Goal: Task Accomplishment & Management: Complete application form

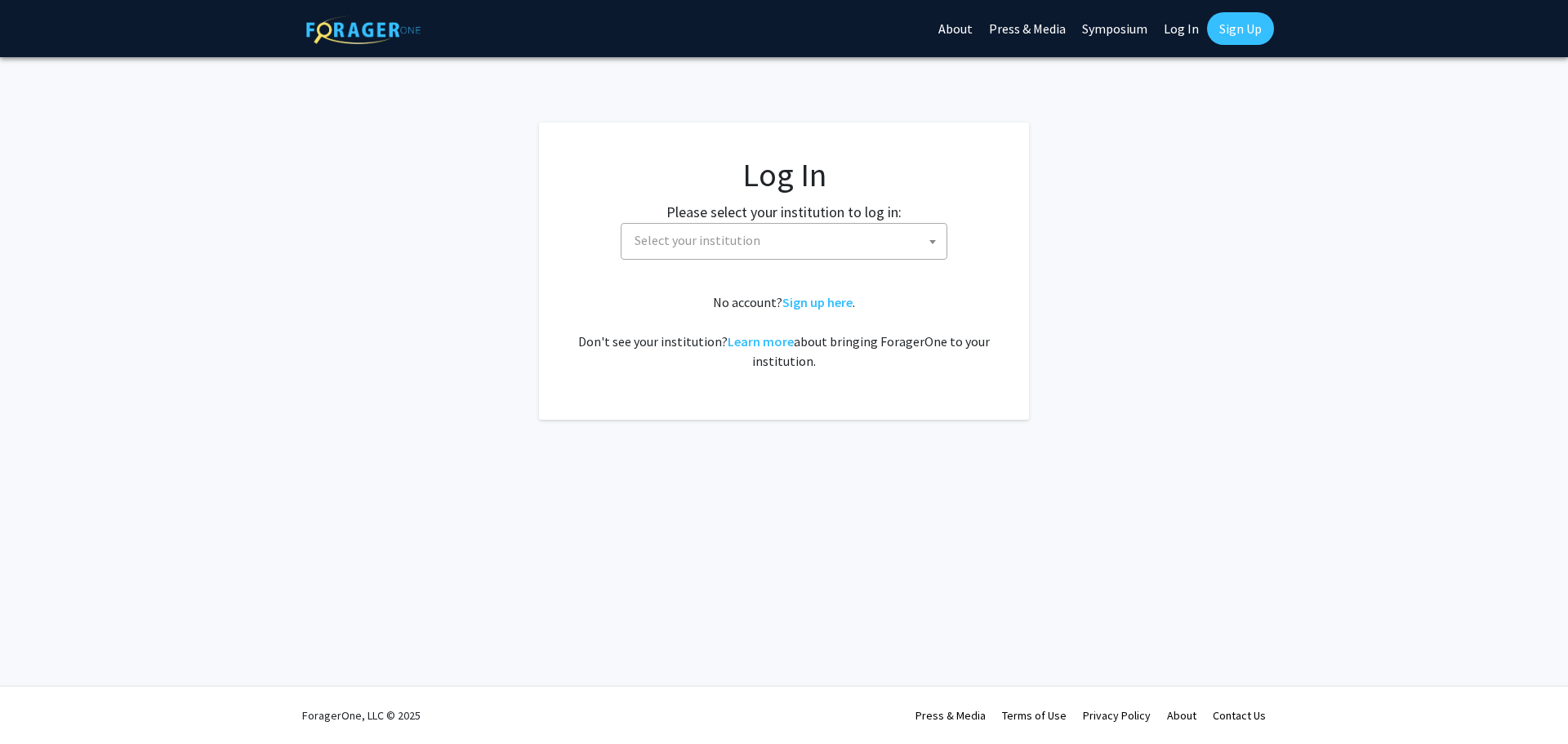
select select
click at [758, 232] on span "Select your institution" at bounding box center [786, 240] width 318 height 33
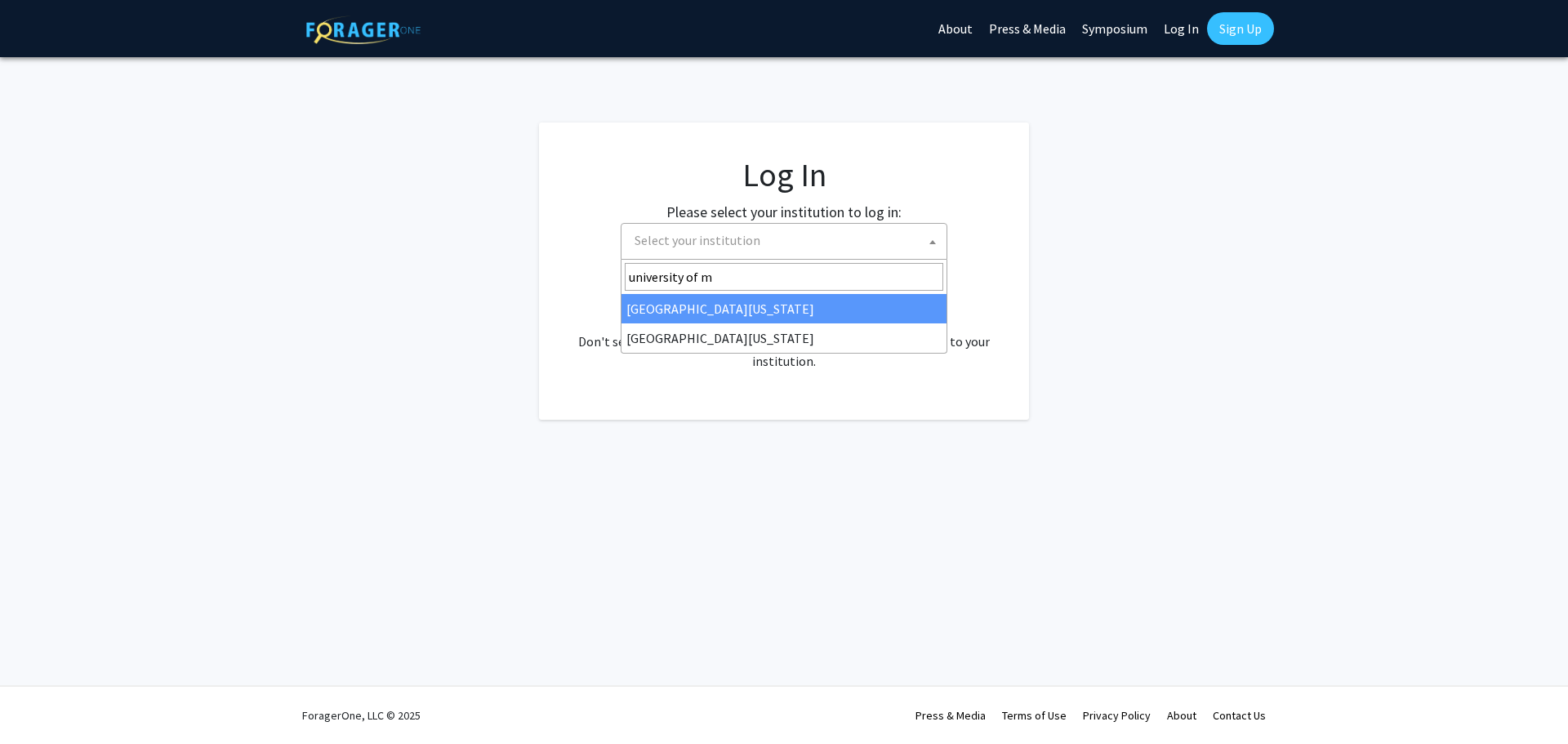
type input "university of m"
select select "31"
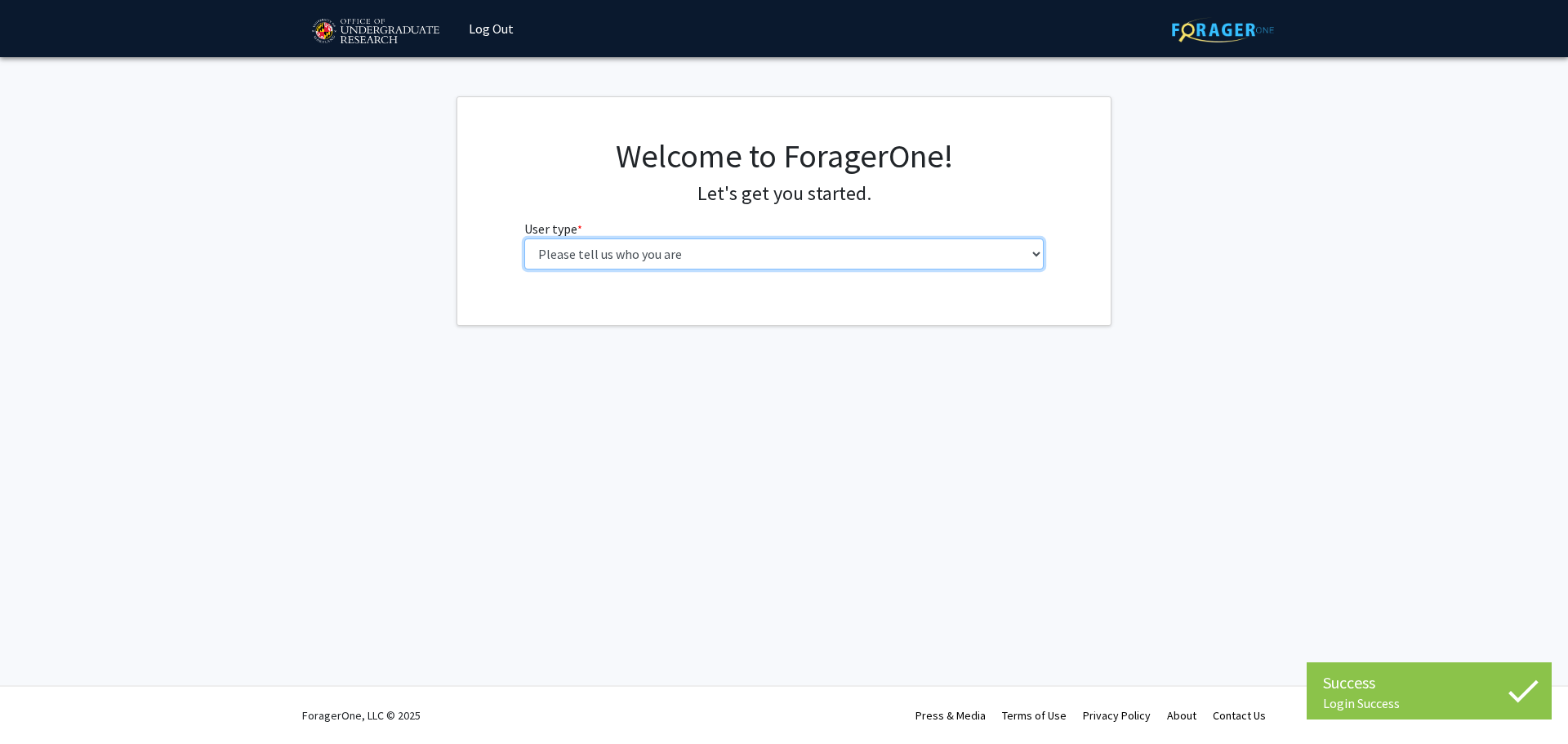
click at [661, 249] on select "Please tell us who you are Undergraduate Student Master's Student Doctoral Cand…" at bounding box center [784, 253] width 520 height 31
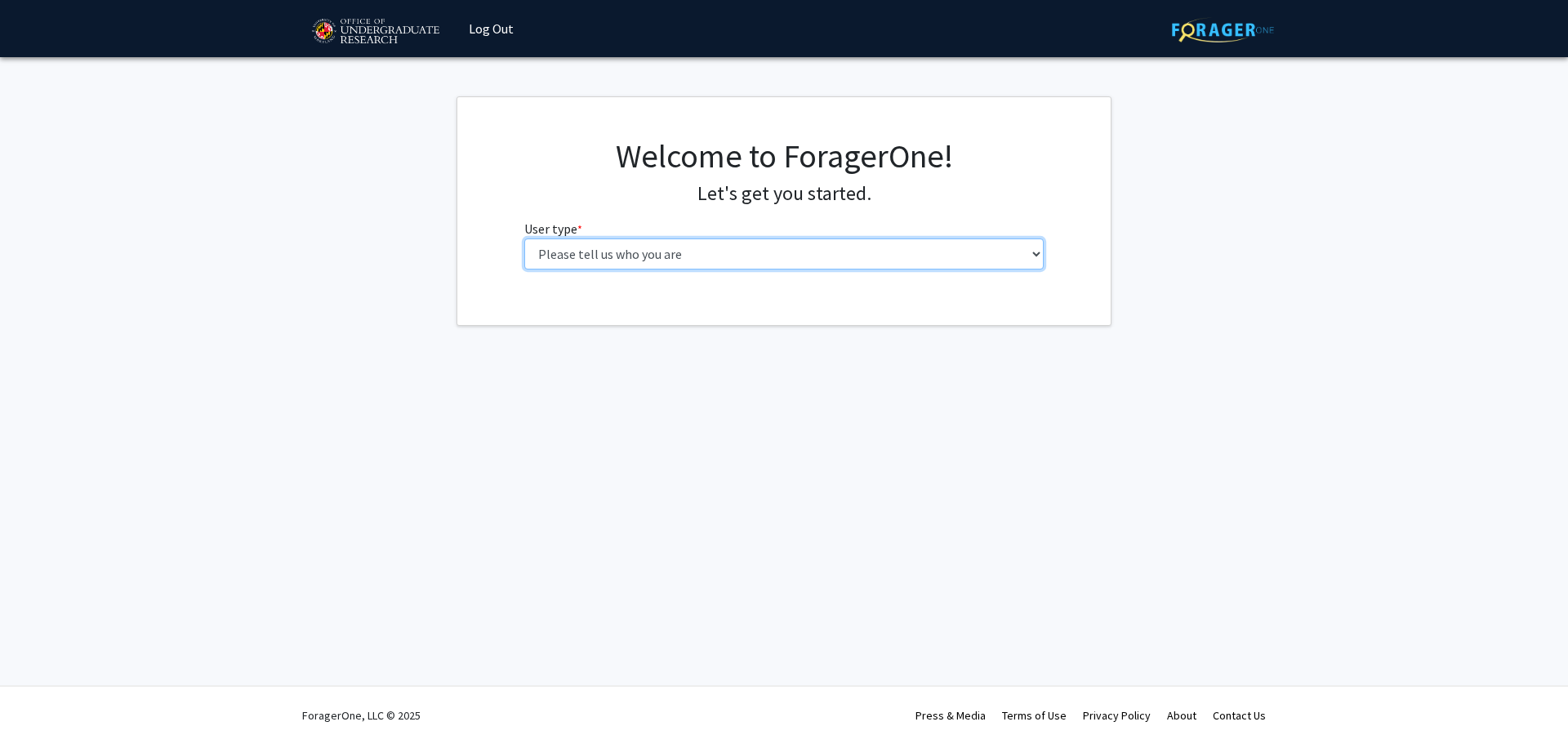
select select "6: adminAssistant"
click at [524, 238] on select "Please tell us who you are Undergraduate Student Master's Student Doctoral Cand…" at bounding box center [784, 253] width 520 height 31
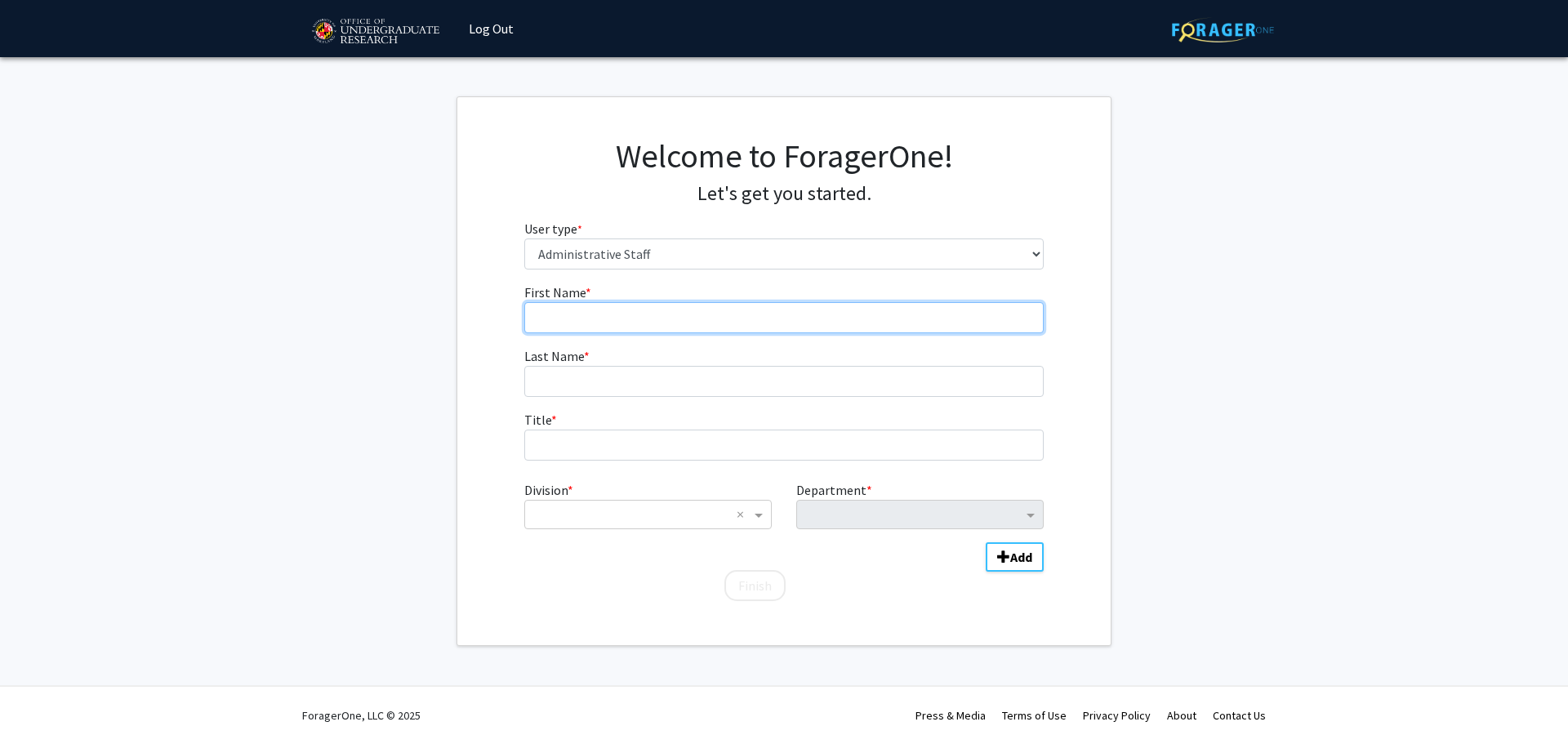
click at [620, 318] on input "First Name * required" at bounding box center [784, 317] width 520 height 31
type input "Byron"
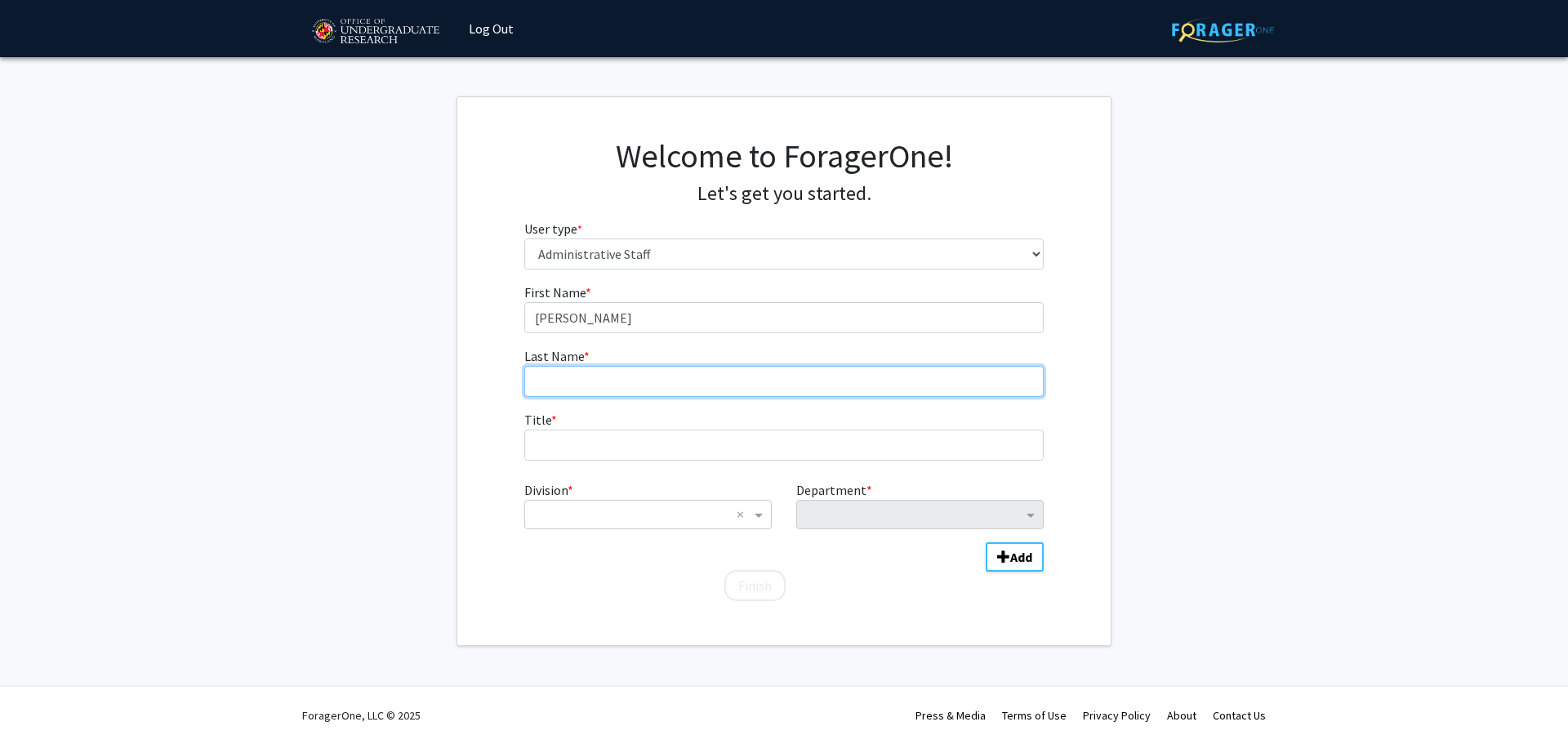
type input "Marroquin"
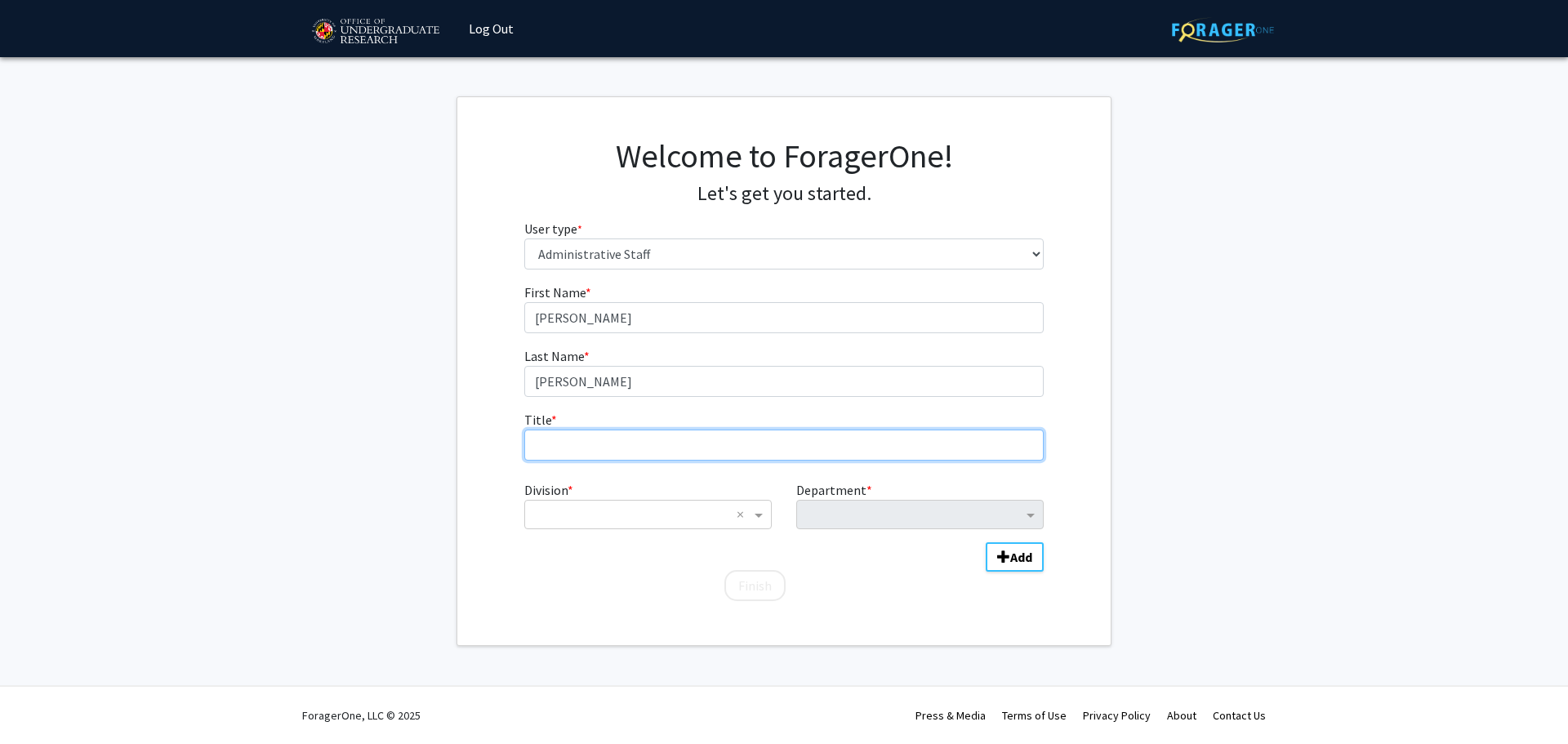
click at [654, 442] on input "Title * required" at bounding box center [784, 444] width 520 height 31
type input "Senior Faculty Specialist"
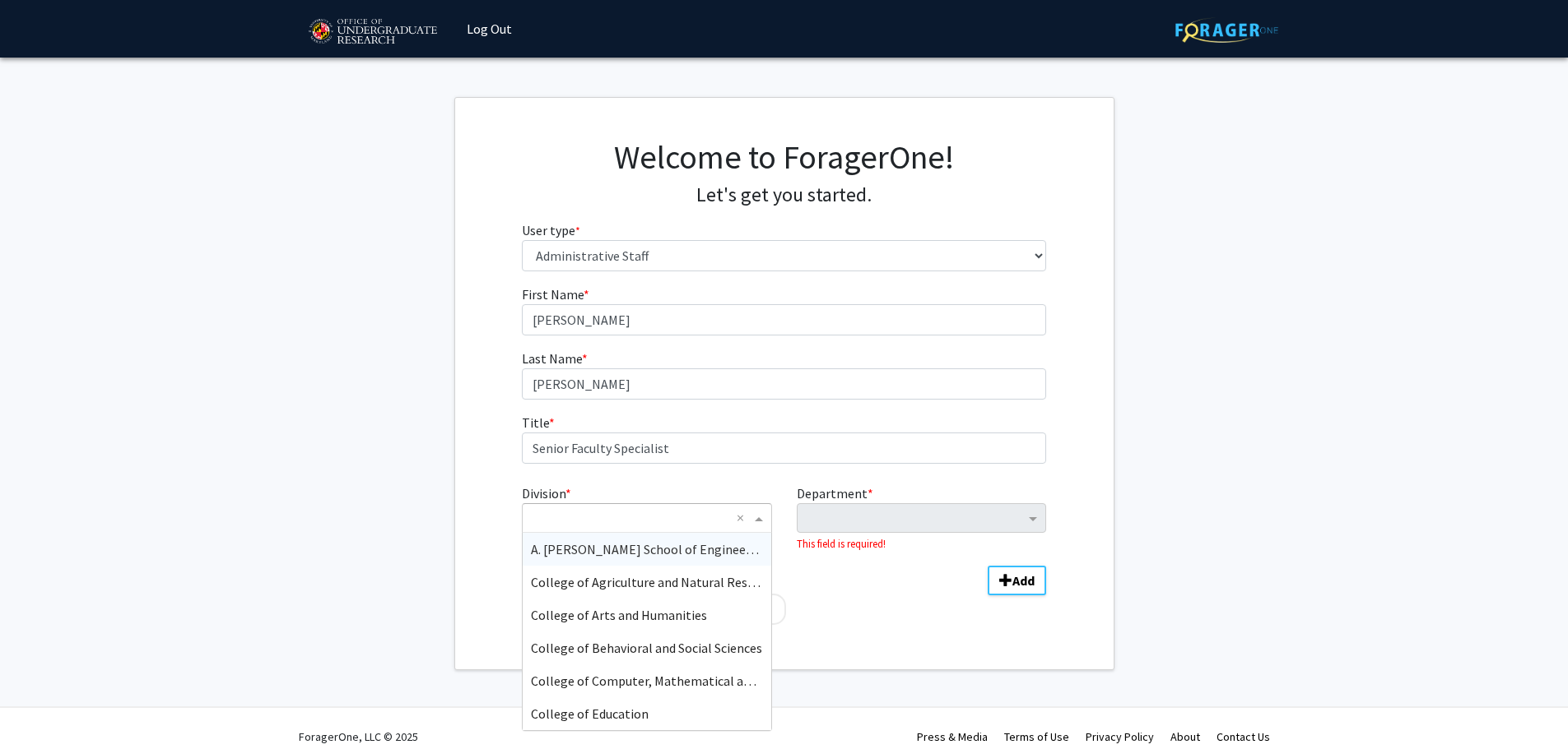
click at [611, 521] on input "Division" at bounding box center [630, 517] width 198 height 20
click at [649, 657] on div "College of Behavioral and Social Sciences" at bounding box center [646, 647] width 248 height 33
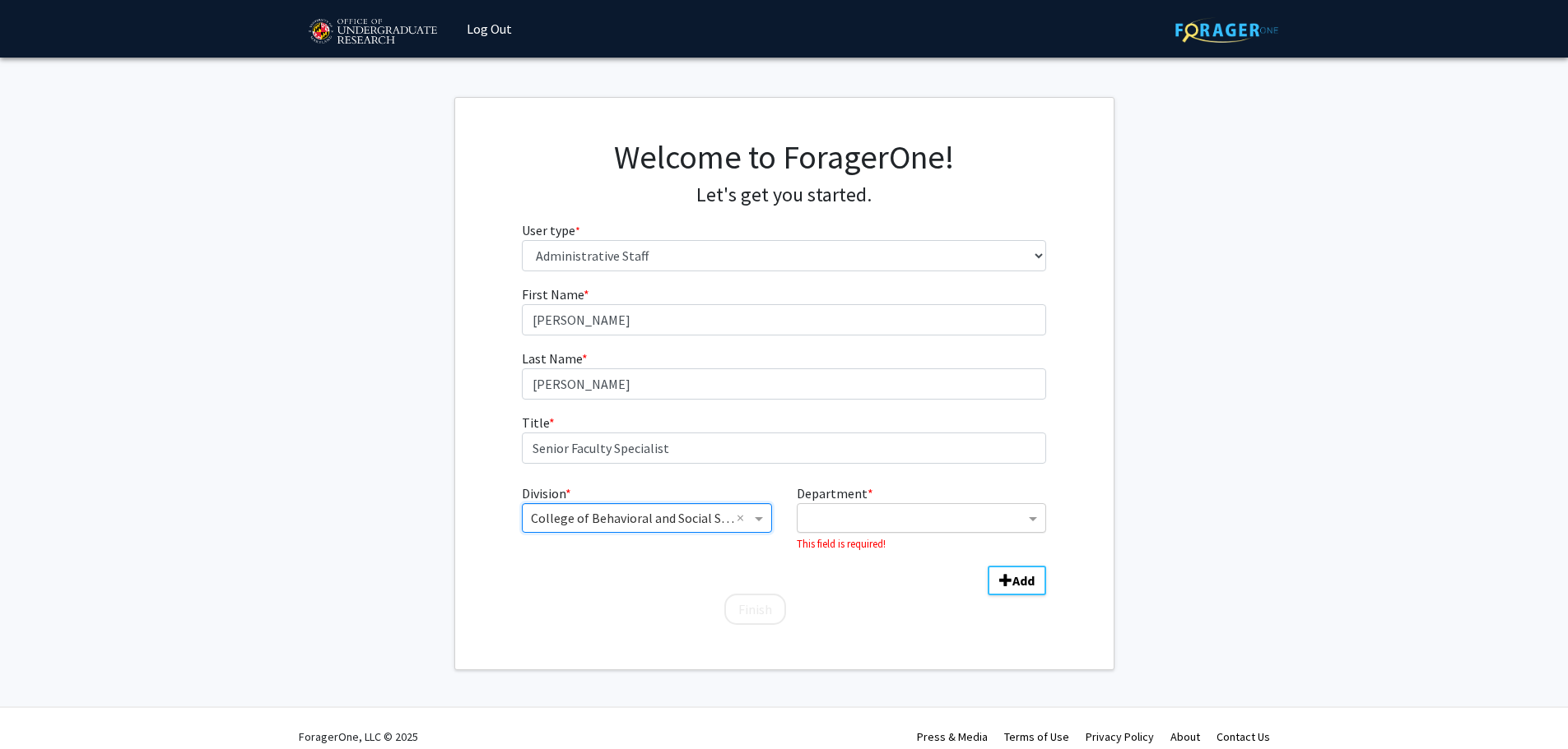
click at [885, 514] on input "Department" at bounding box center [915, 518] width 219 height 20
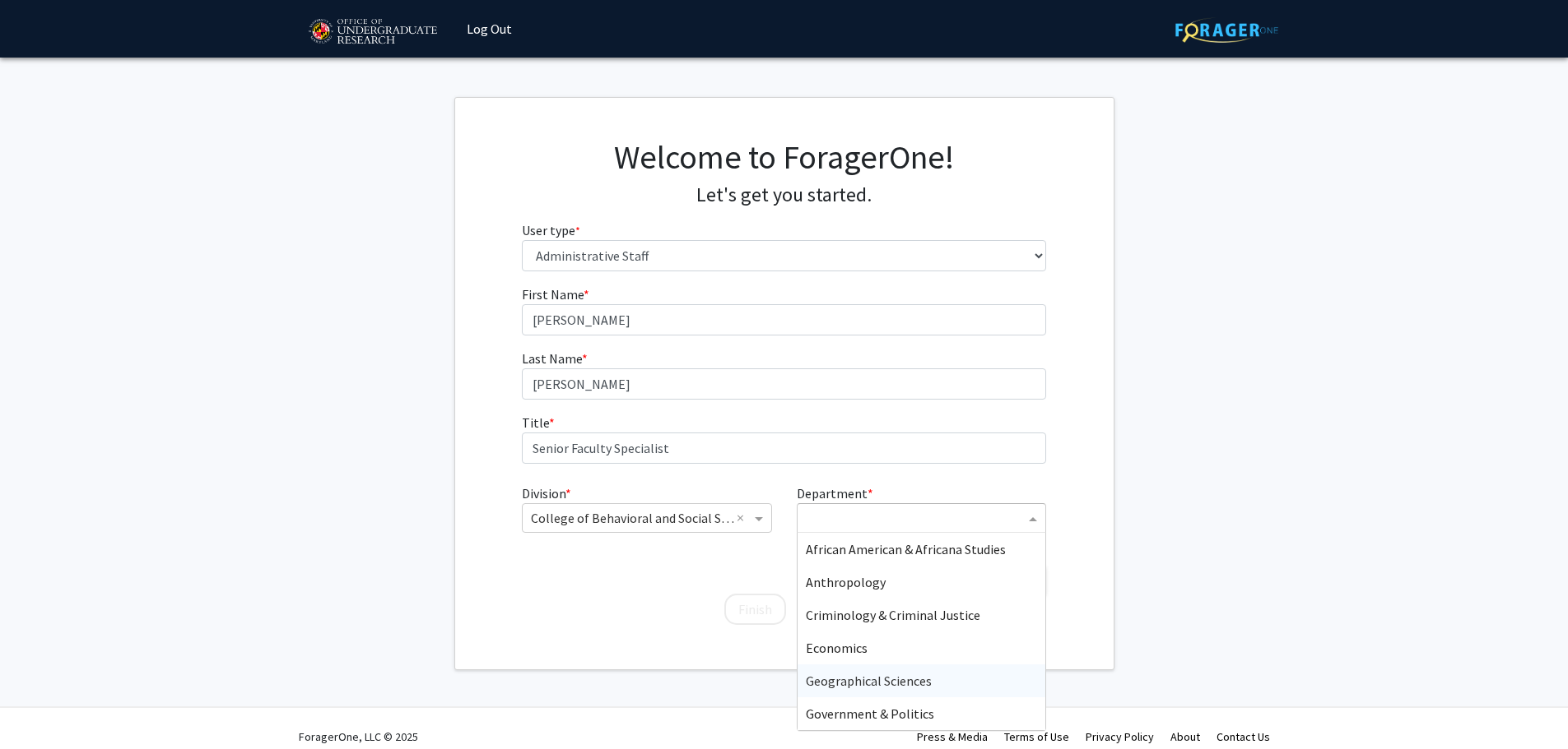
click at [890, 686] on span "Geographical Sciences" at bounding box center [868, 681] width 126 height 17
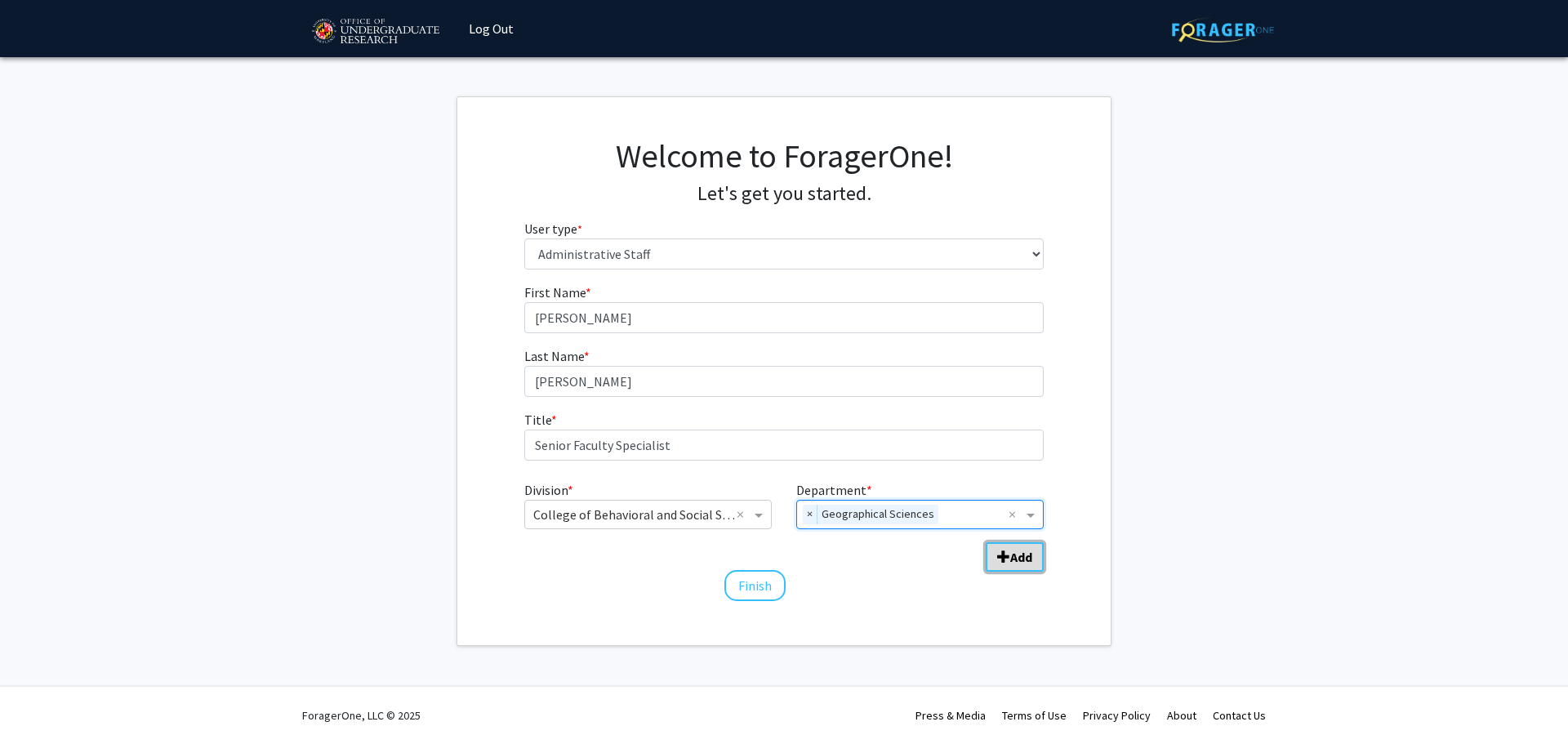
click at [1008, 567] on button "Add" at bounding box center [1014, 558] width 58 height 30
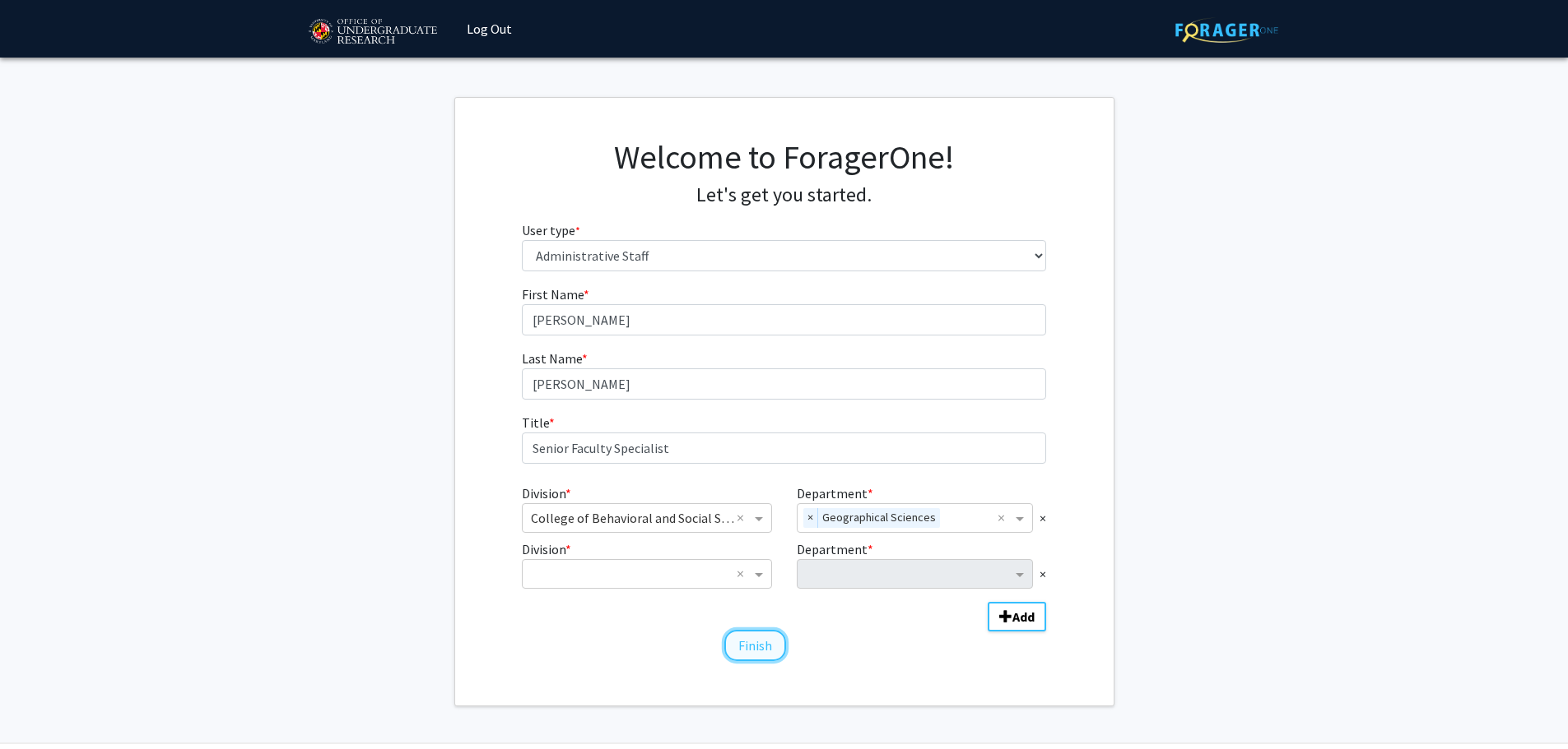
click at [743, 646] on button "Finish" at bounding box center [755, 645] width 62 height 31
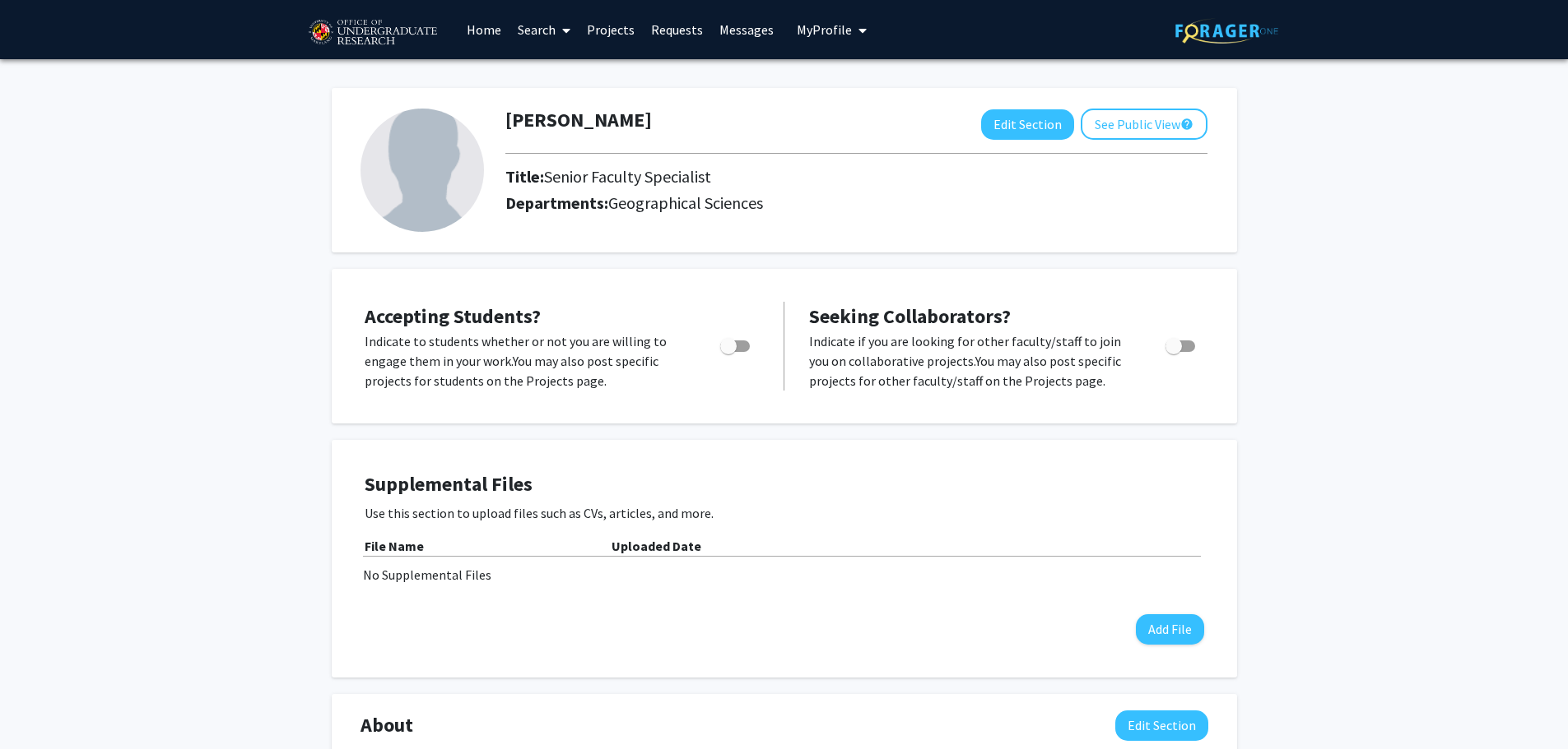
click at [564, 29] on icon at bounding box center [566, 31] width 8 height 13
click at [570, 79] on span "Faculty/Staff" at bounding box center [569, 75] width 121 height 33
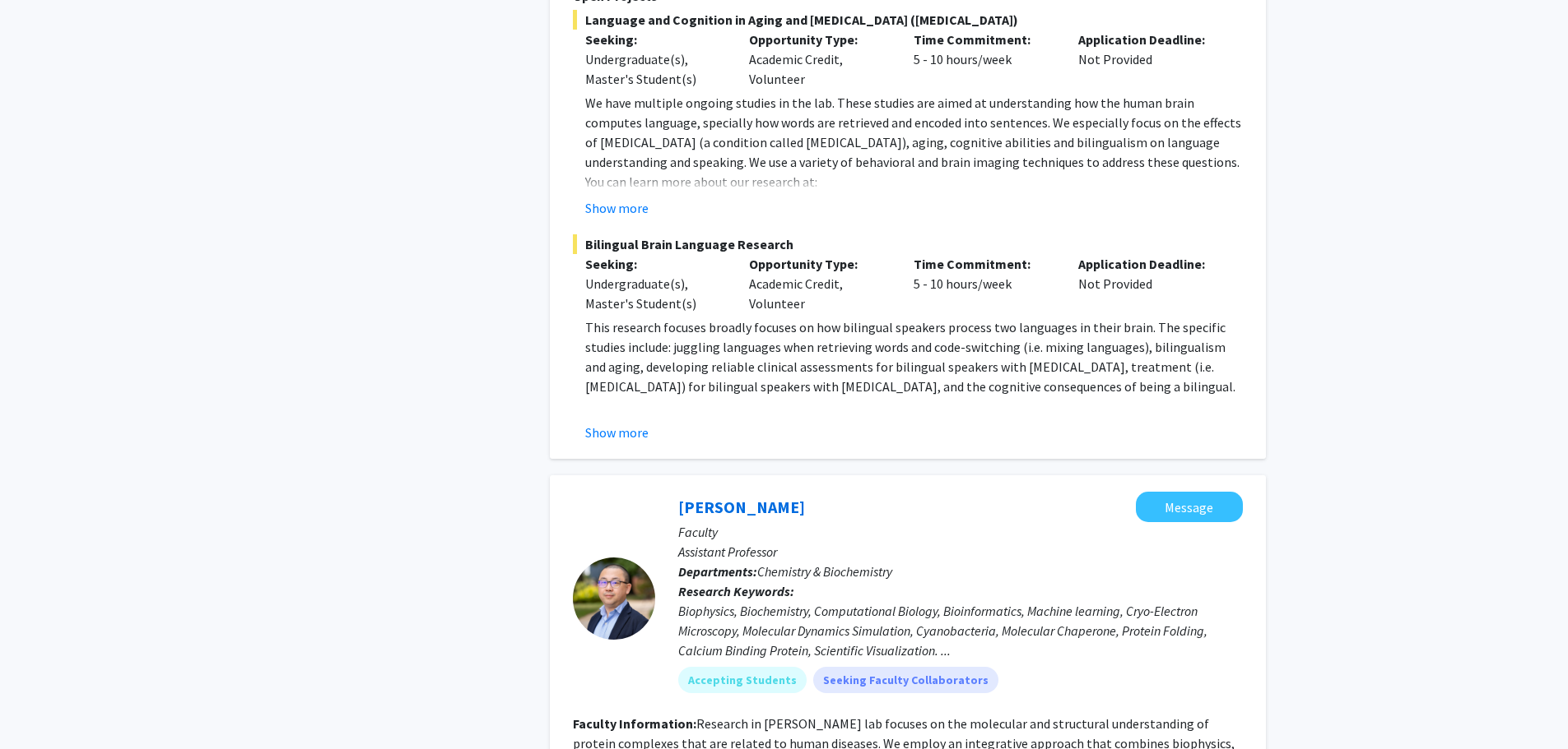
scroll to position [2961, 0]
